Goal: Transaction & Acquisition: Subscribe to service/newsletter

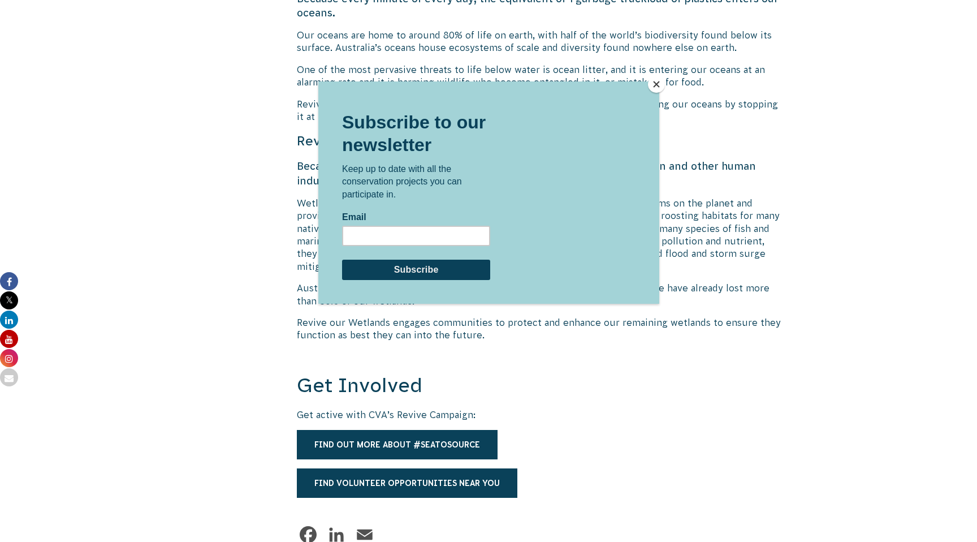
scroll to position [1688, 0]
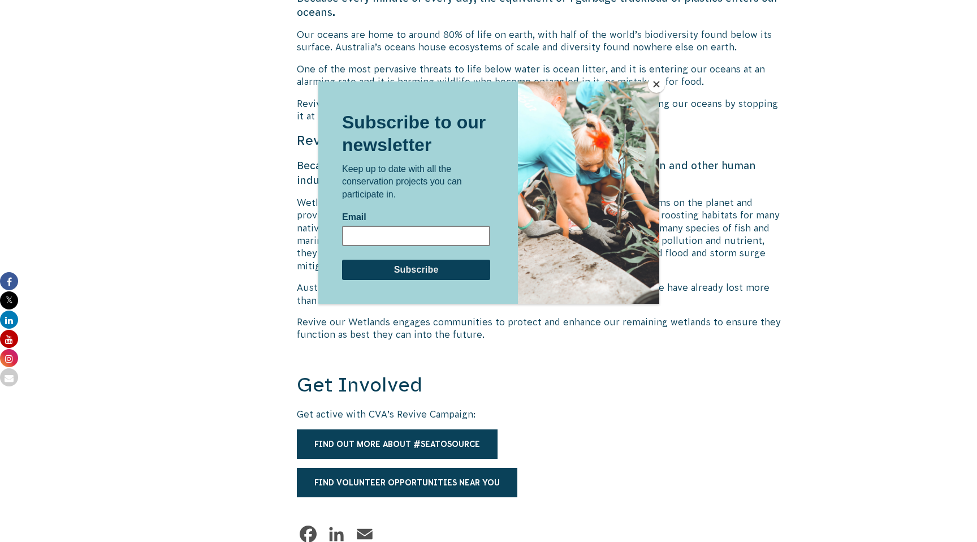
click at [378, 229] on input "Email" at bounding box center [416, 235] width 148 height 20
type input "sarahdonnar@gmail.com"
click at [417, 274] on input "Subscribe" at bounding box center [416, 269] width 148 height 20
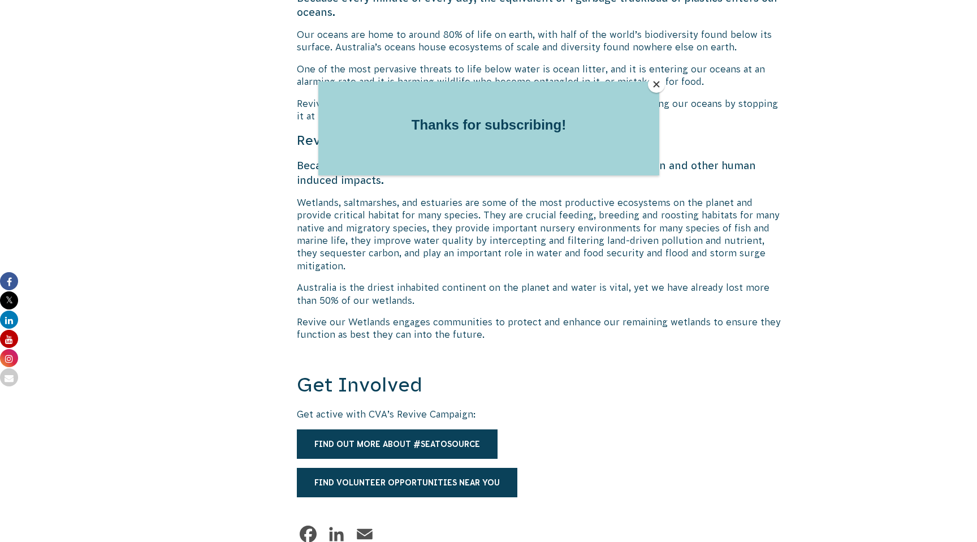
click at [656, 85] on button "Close" at bounding box center [656, 84] width 17 height 17
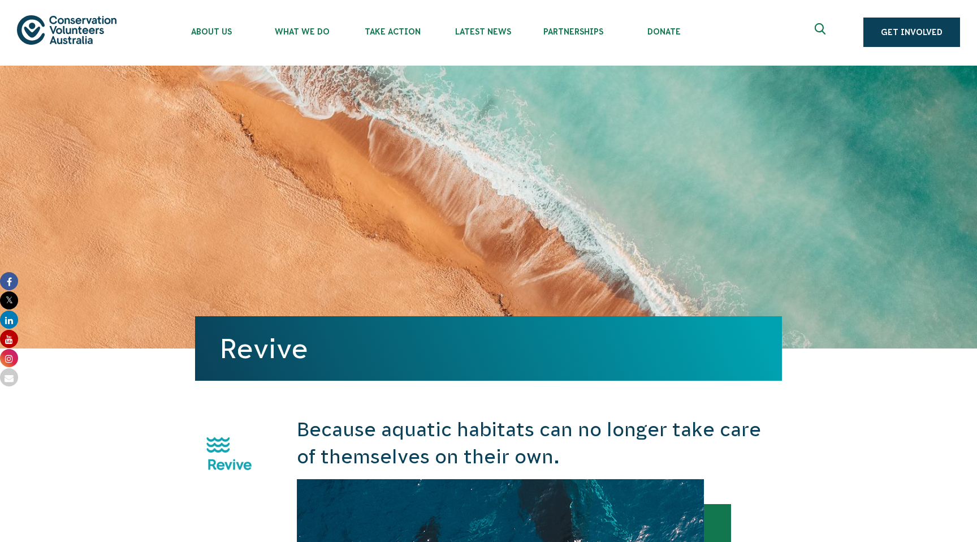
scroll to position [0, 0]
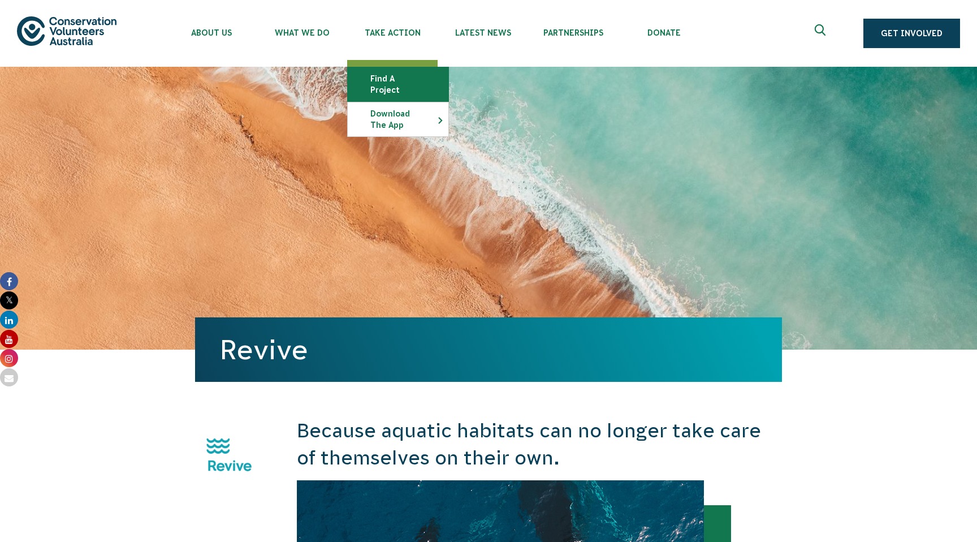
click at [400, 80] on link "Find a project" at bounding box center [398, 84] width 101 height 34
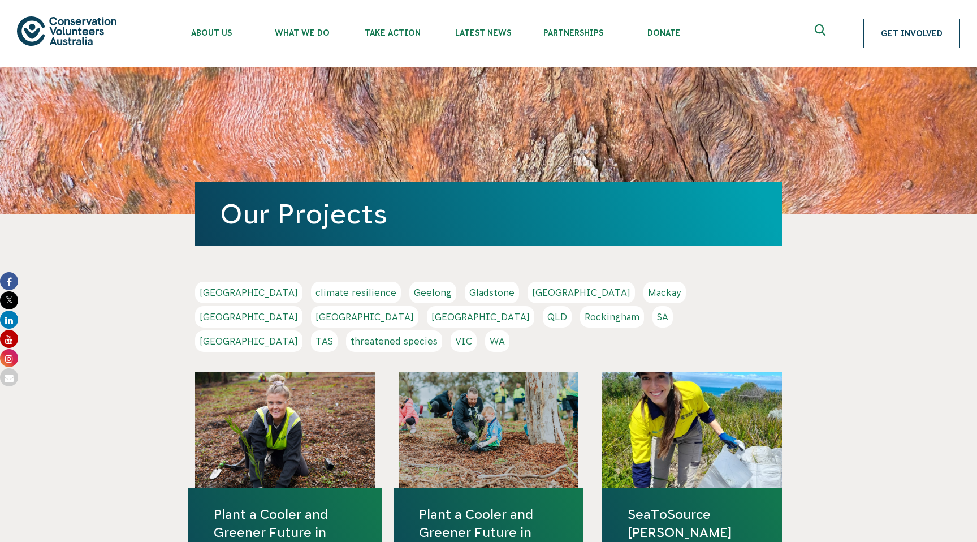
click at [908, 38] on link "Get Involved" at bounding box center [912, 33] width 97 height 29
click at [409, 295] on link "Geelong" at bounding box center [432, 292] width 47 height 21
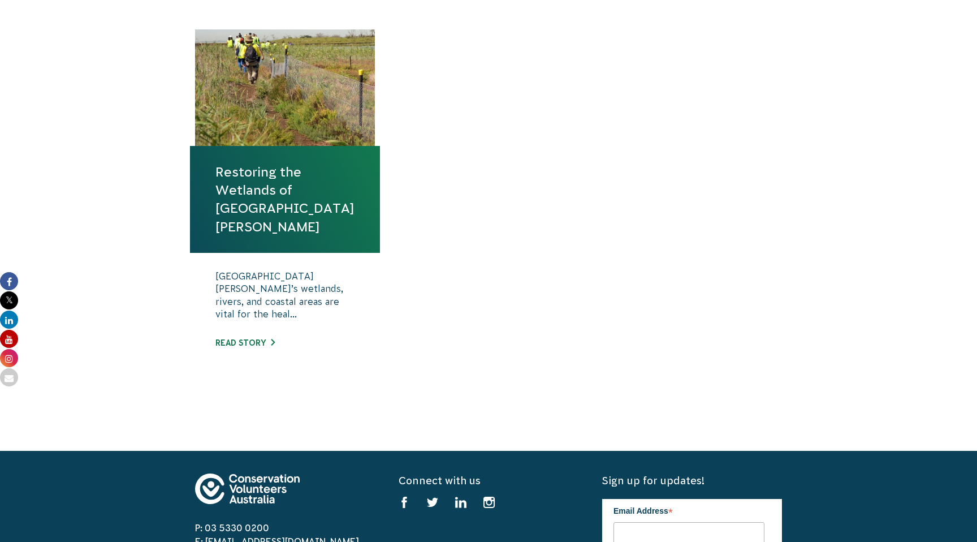
scroll to position [406, 0]
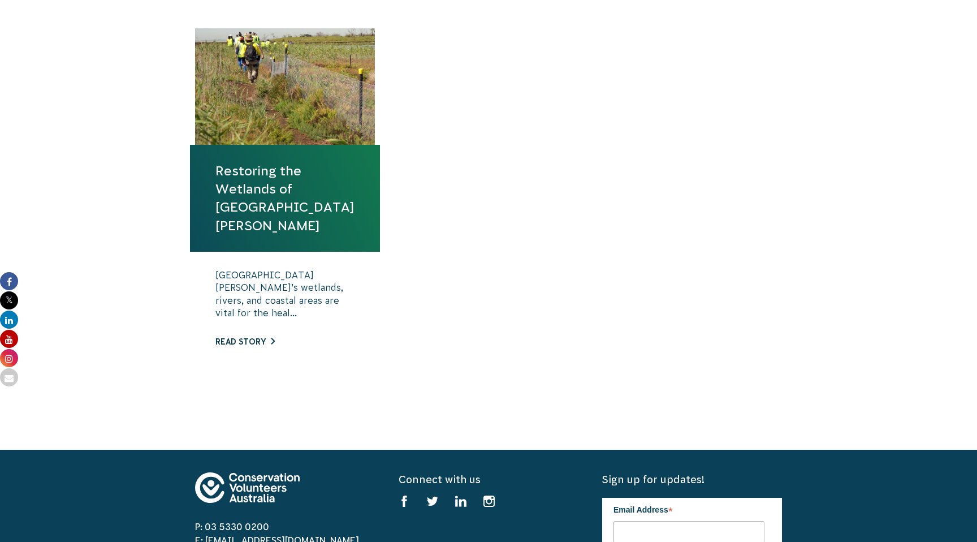
click at [245, 337] on link "Read story" at bounding box center [244, 341] width 59 height 9
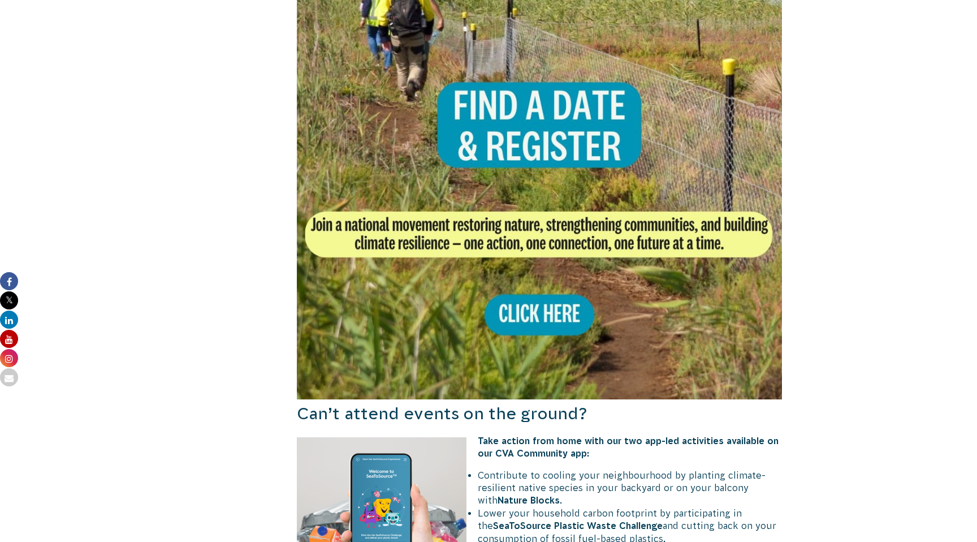
scroll to position [805, 0]
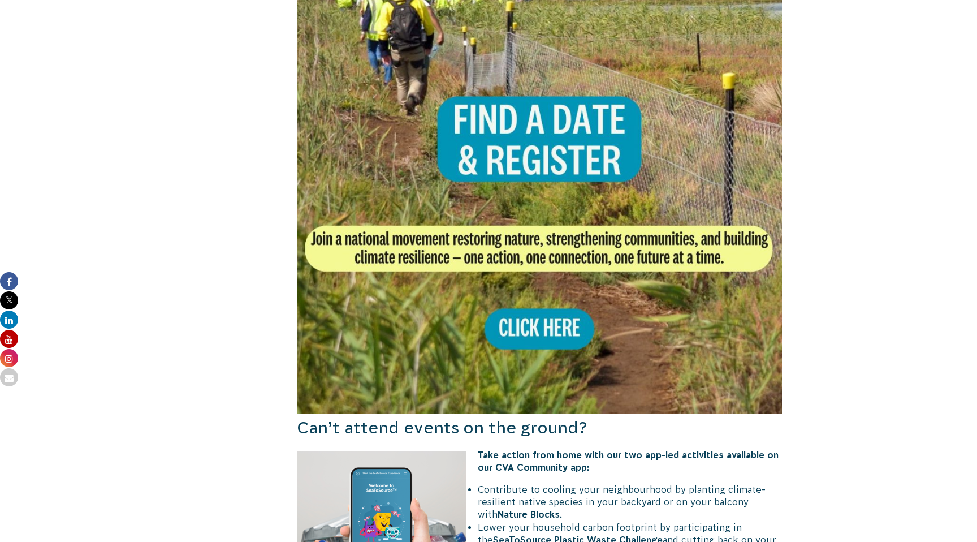
click at [554, 107] on img at bounding box center [539, 170] width 485 height 485
